Goal: Navigation & Orientation: Go to known website

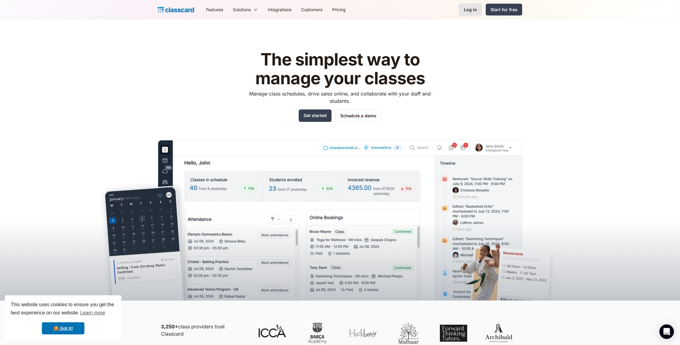
click at [472, 10] on div "Log in" at bounding box center [470, 9] width 13 height 6
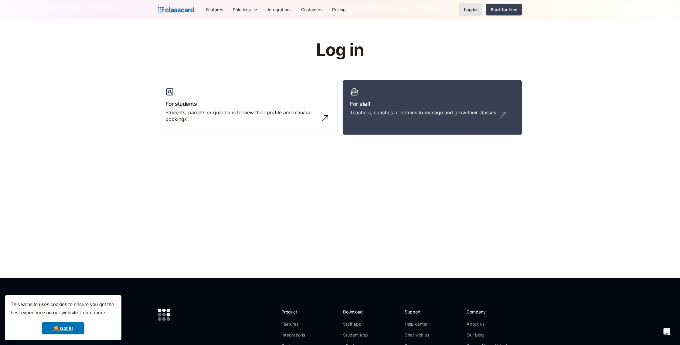
click at [469, 10] on div "Log in" at bounding box center [470, 9] width 13 height 6
drag, startPoint x: 60, startPoint y: 330, endPoint x: 66, endPoint y: 322, distance: 9.5
click at [60, 329] on link "🍪 Got it!" at bounding box center [63, 329] width 42 height 12
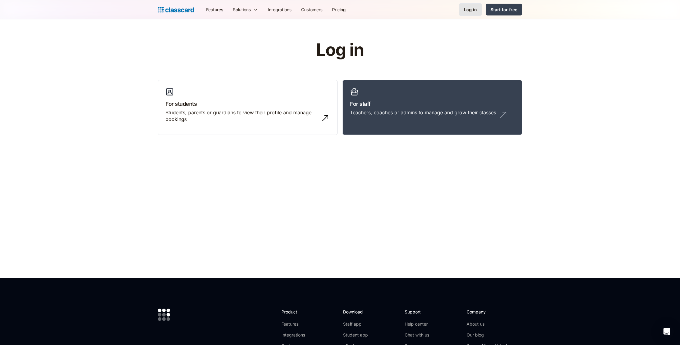
click at [469, 10] on div "Log in" at bounding box center [470, 9] width 13 height 6
click at [327, 117] on img at bounding box center [327, 117] width 10 height 10
